Goal: Task Accomplishment & Management: Use online tool/utility

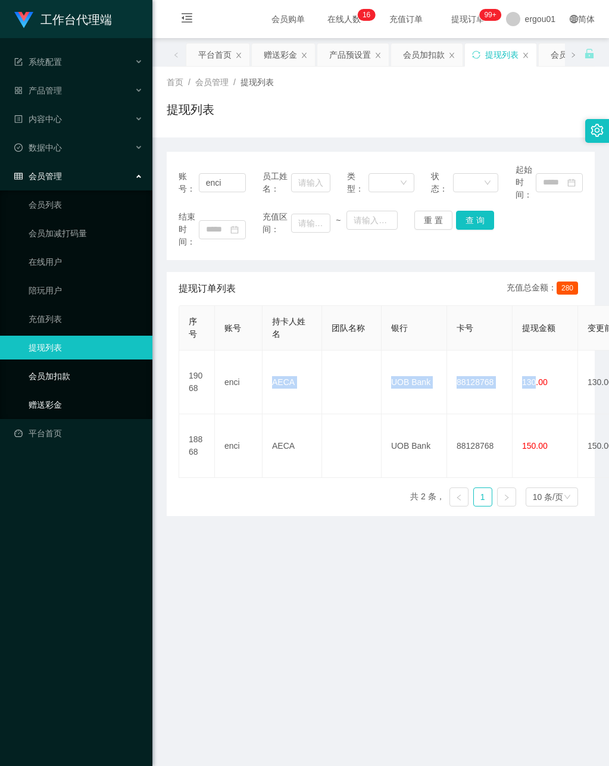
drag, startPoint x: 46, startPoint y: 391, endPoint x: 98, endPoint y: 365, distance: 58.0
click at [47, 393] on link "赠送彩金" at bounding box center [86, 405] width 114 height 24
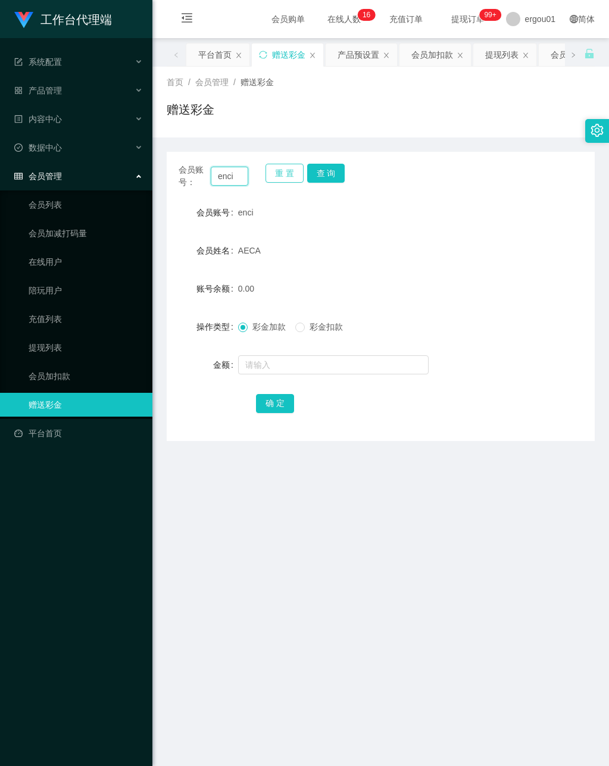
drag, startPoint x: 218, startPoint y: 177, endPoint x: 295, endPoint y: 179, distance: 76.8
click at [295, 179] on div "会员账号： enci 重 置 查 询" at bounding box center [381, 176] width 428 height 25
paste input "[PERSON_NAME]"
type input "[PERSON_NAME]"
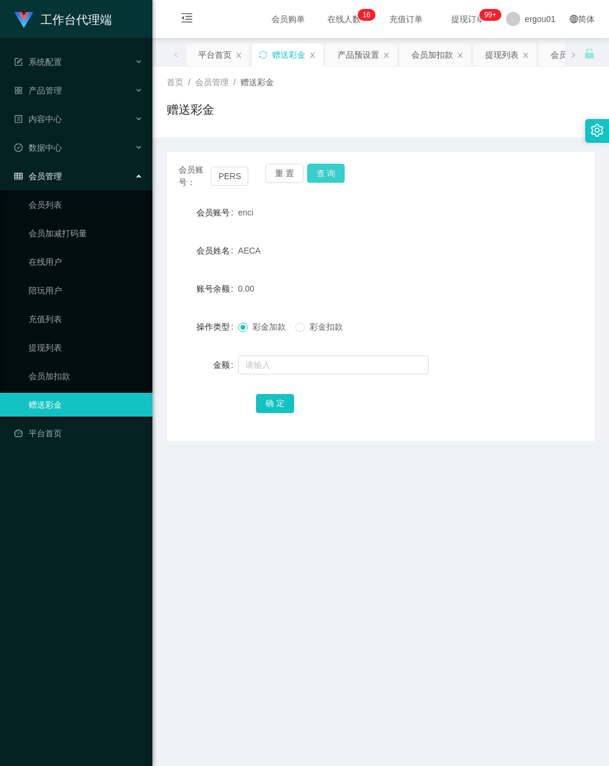
drag, startPoint x: 327, startPoint y: 172, endPoint x: 322, endPoint y: 179, distance: 8.6
click at [327, 172] on button "查 询" at bounding box center [326, 173] width 38 height 19
click at [275, 361] on input "text" at bounding box center [333, 364] width 190 height 19
type input "300"
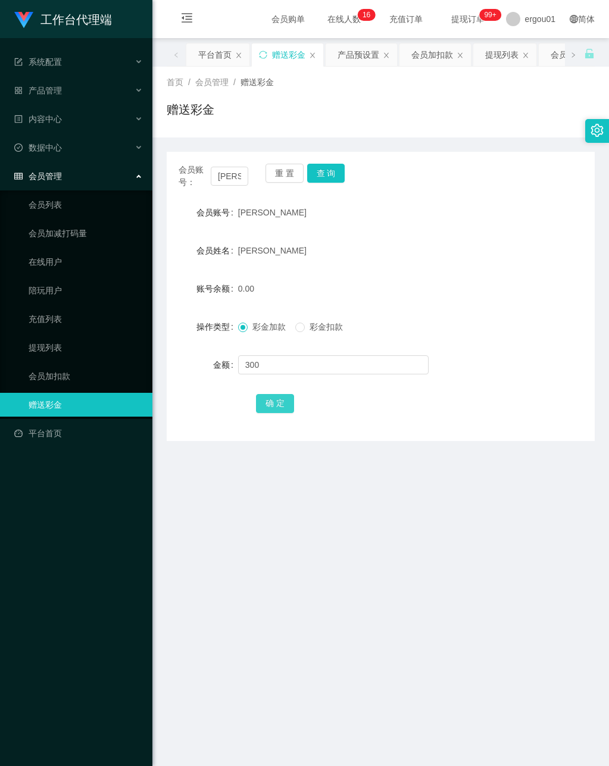
click at [271, 403] on button "确 定" at bounding box center [275, 403] width 38 height 19
